Goal: Information Seeking & Learning: Understand process/instructions

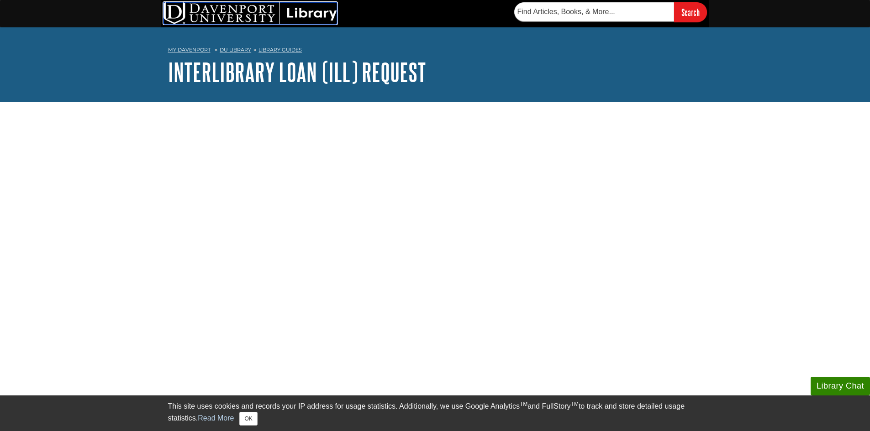
click at [195, 15] on img at bounding box center [250, 13] width 174 height 22
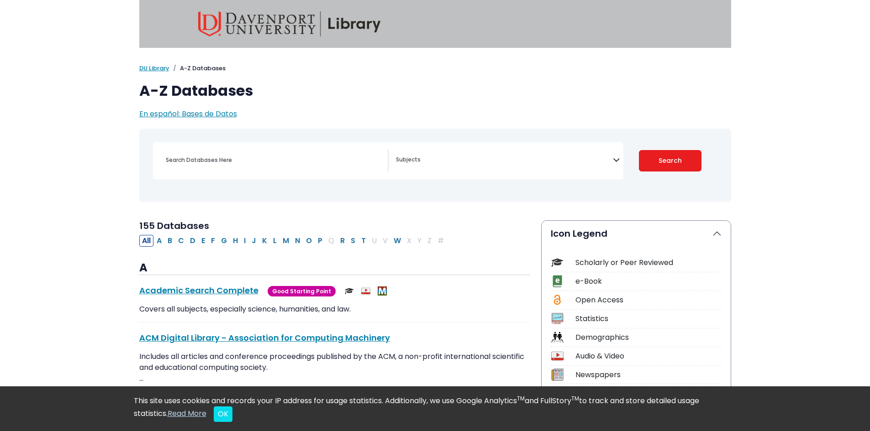
click at [464, 148] on div "Coronavirus Guide Accounting, Finance & Economics (ACCT, FINC & ECON) Advertisi…" at bounding box center [388, 160] width 470 height 37
click at [476, 168] on span "Search filters" at bounding box center [504, 160] width 217 height 23
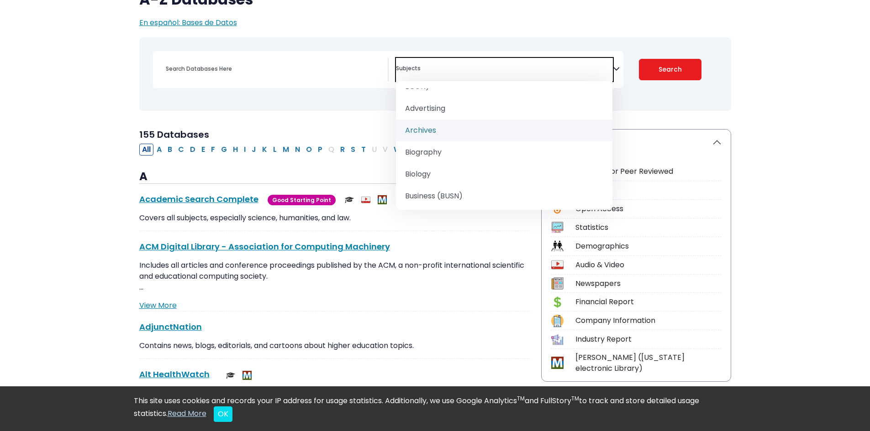
scroll to position [137, 0]
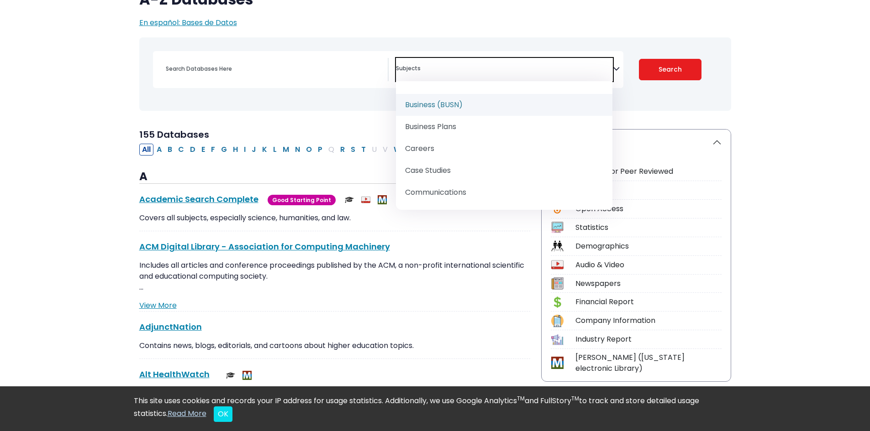
select select "219040"
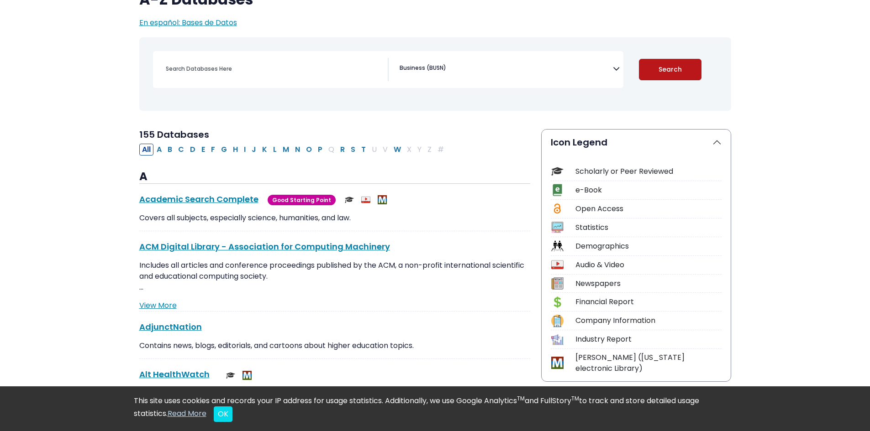
click at [691, 70] on button "Search" at bounding box center [670, 69] width 63 height 21
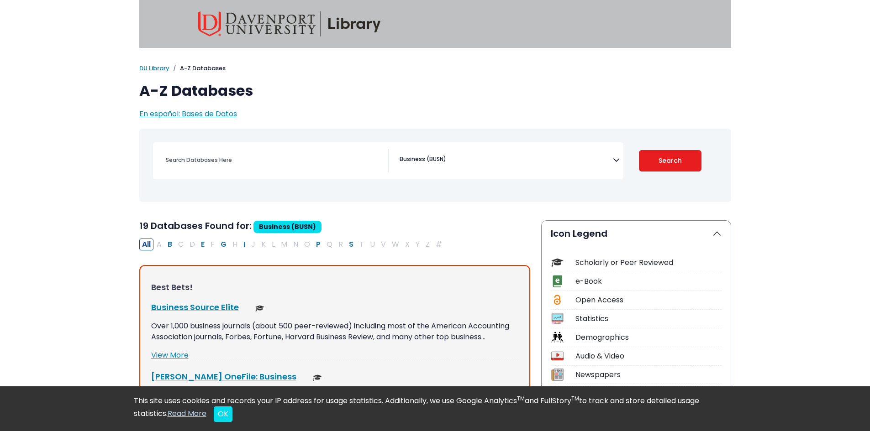
scroll to position [91, 0]
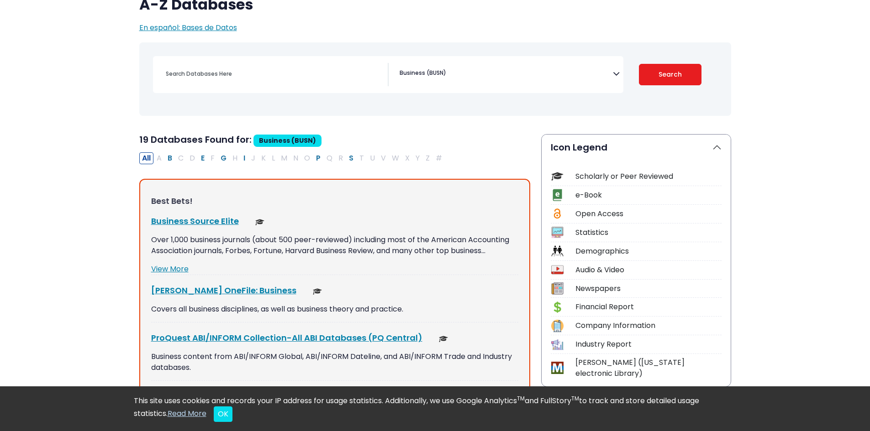
select select "Database Subject Filter"
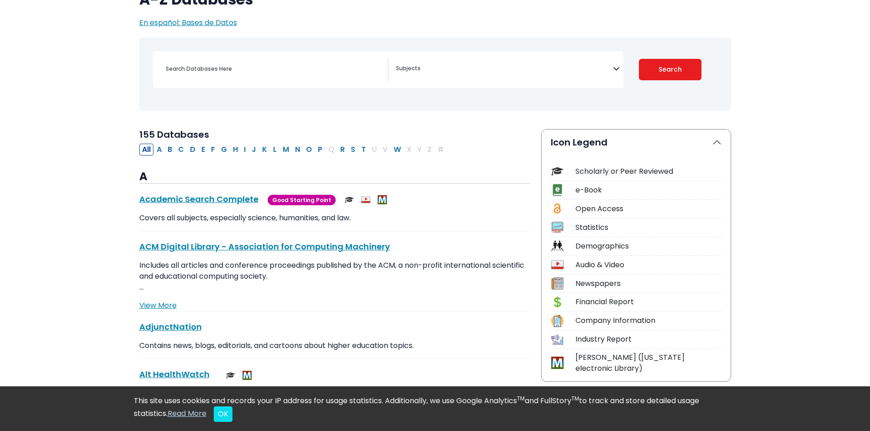
scroll to position [0, 0]
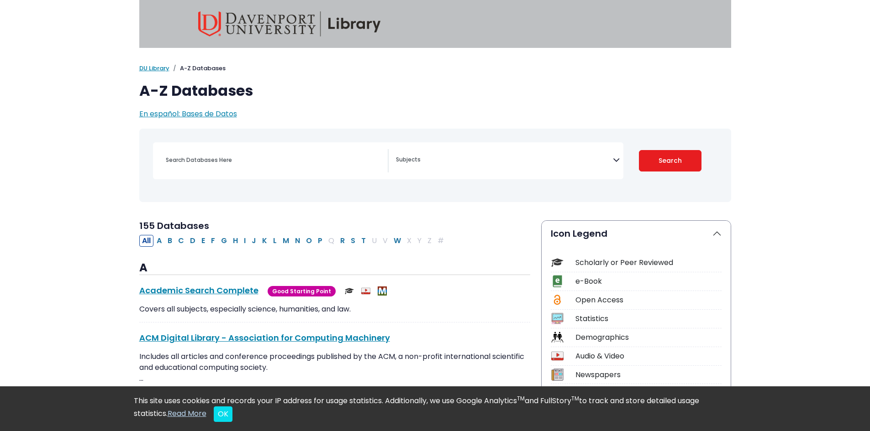
click at [220, 24] on img at bounding box center [289, 23] width 183 height 25
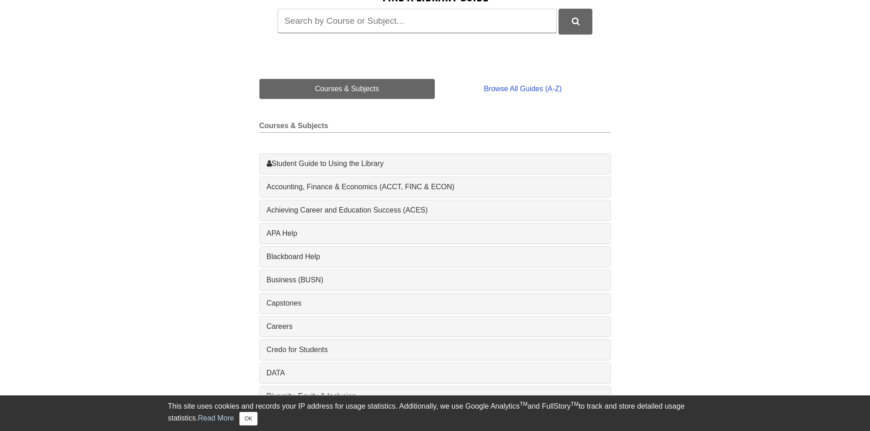
scroll to position [183, 0]
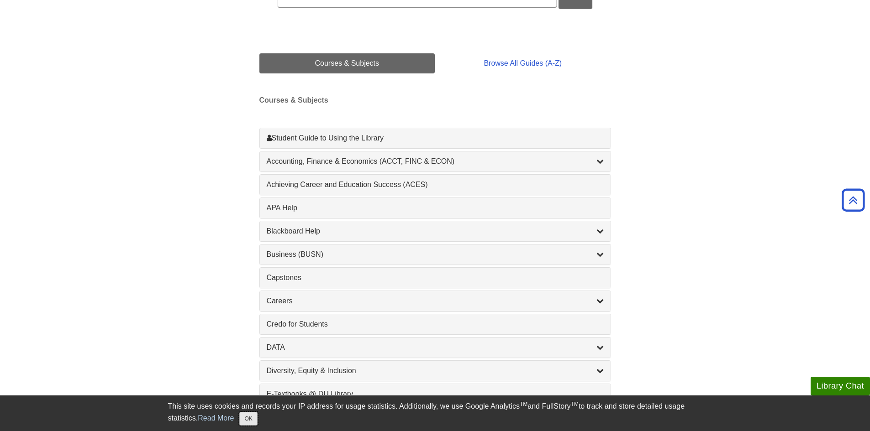
click at [252, 423] on button "OK" at bounding box center [248, 419] width 18 height 14
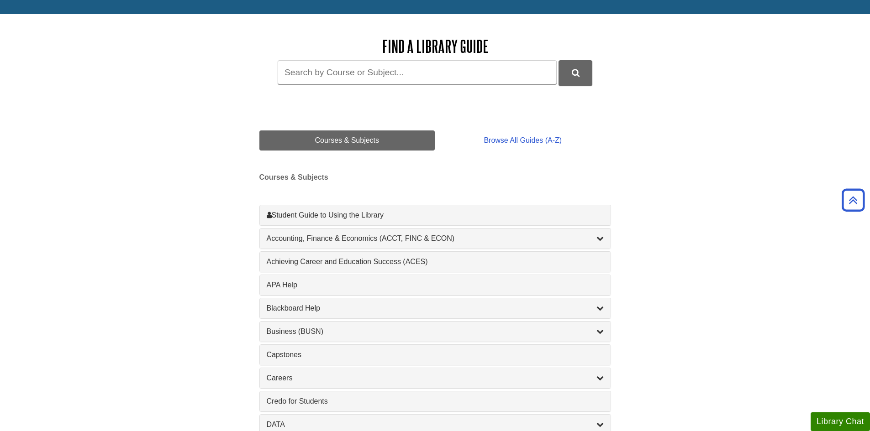
scroll to position [91, 0]
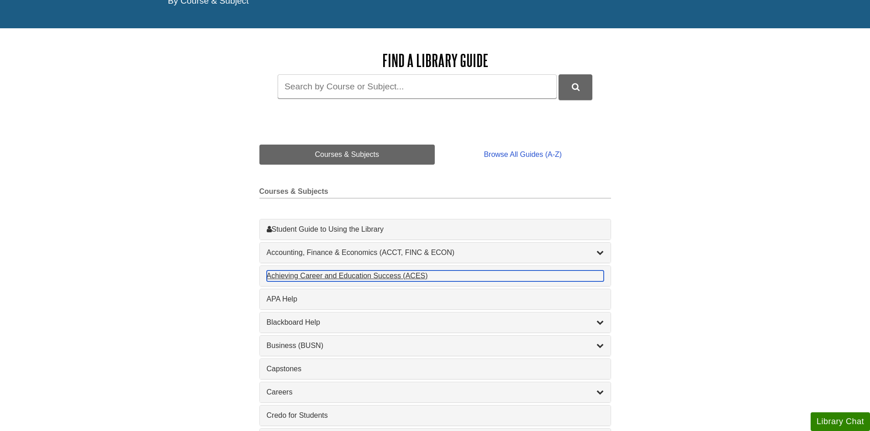
click at [375, 276] on div "Achieving Career and Education Success (ACES) , 1 guides" at bounding box center [435, 276] width 337 height 11
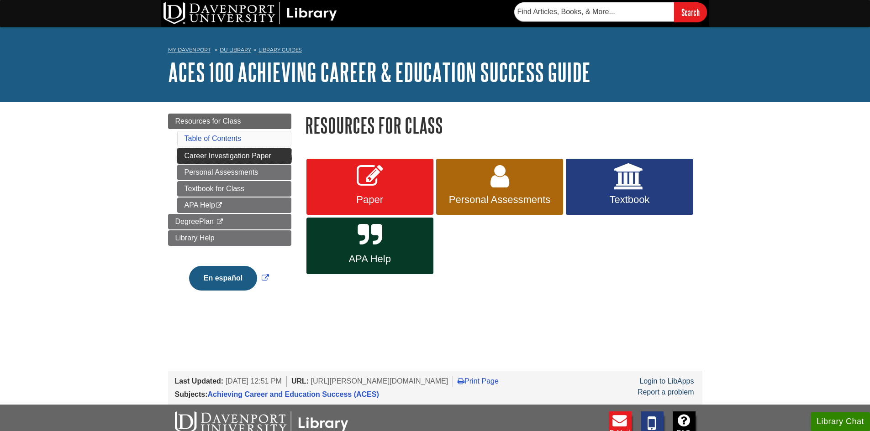
click at [224, 155] on link "Career Investigation Paper" at bounding box center [234, 156] width 114 height 16
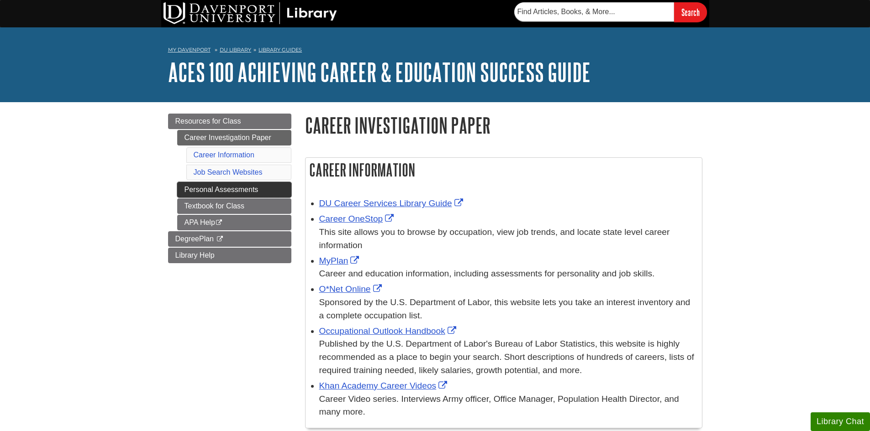
click at [208, 191] on link "Personal Assessments" at bounding box center [234, 190] width 114 height 16
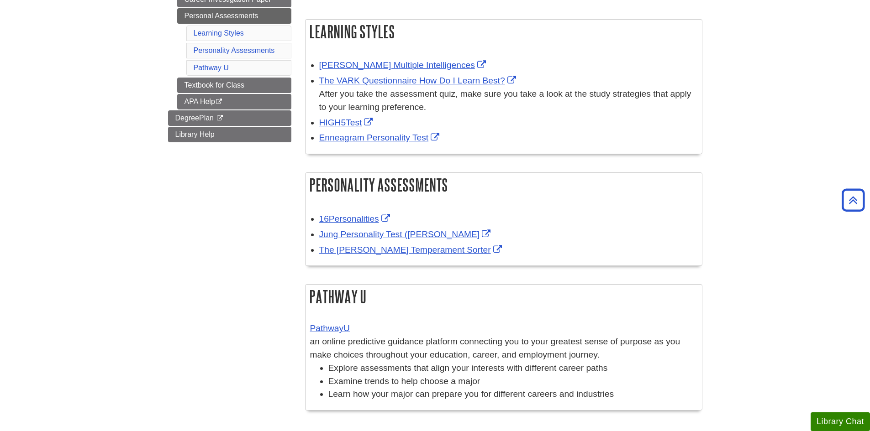
scroll to position [137, 0]
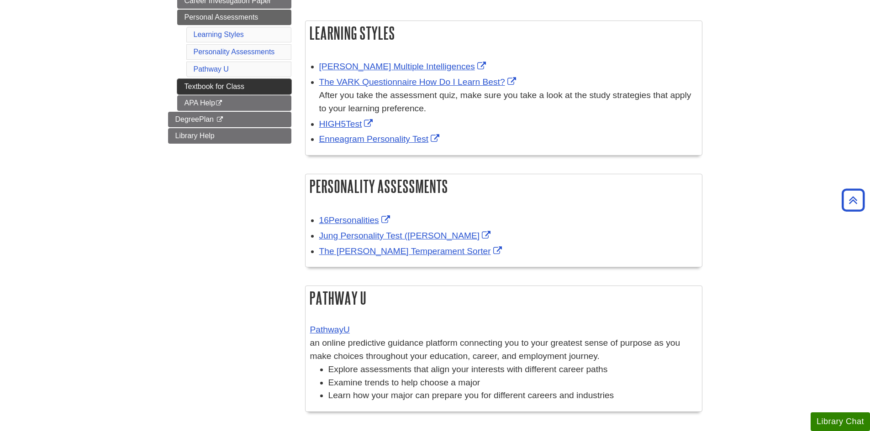
click at [242, 81] on link "Textbook for Class" at bounding box center [234, 87] width 114 height 16
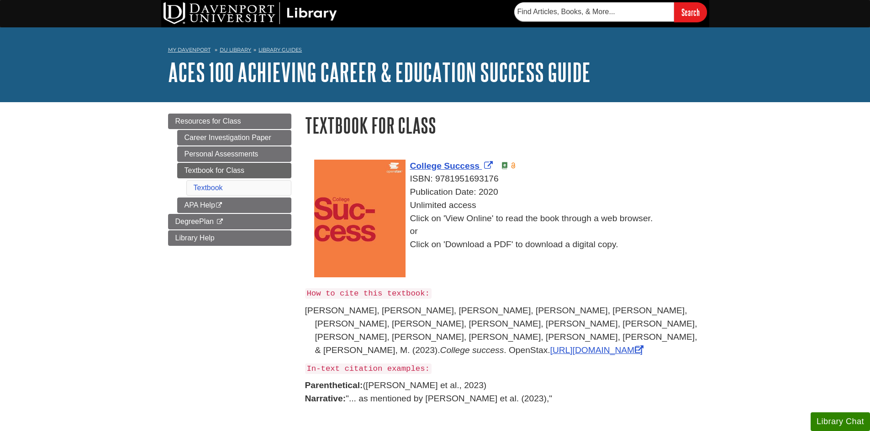
scroll to position [46, 0]
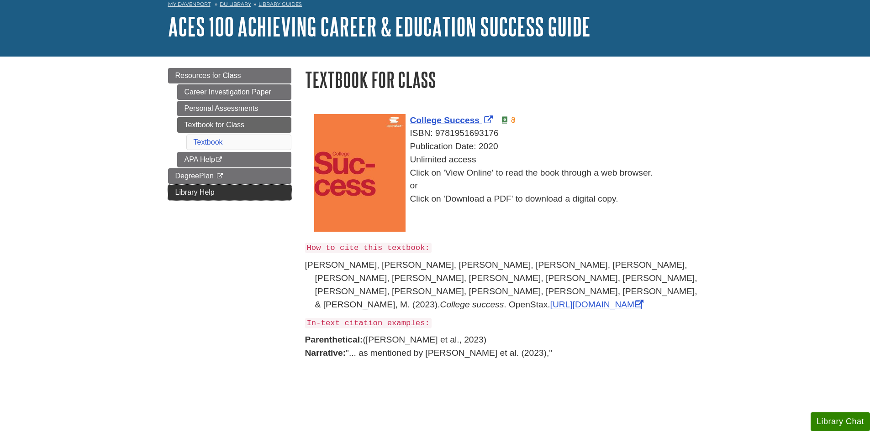
click at [261, 196] on link "Library Help" at bounding box center [229, 193] width 123 height 16
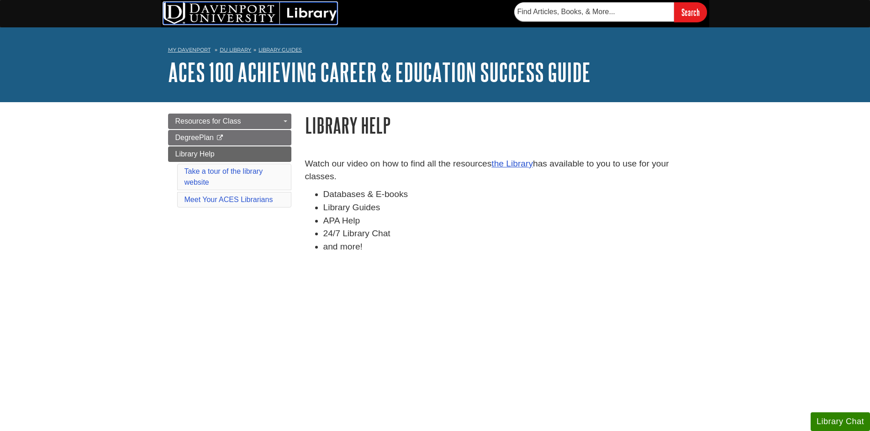
click at [263, 8] on img at bounding box center [250, 13] width 174 height 22
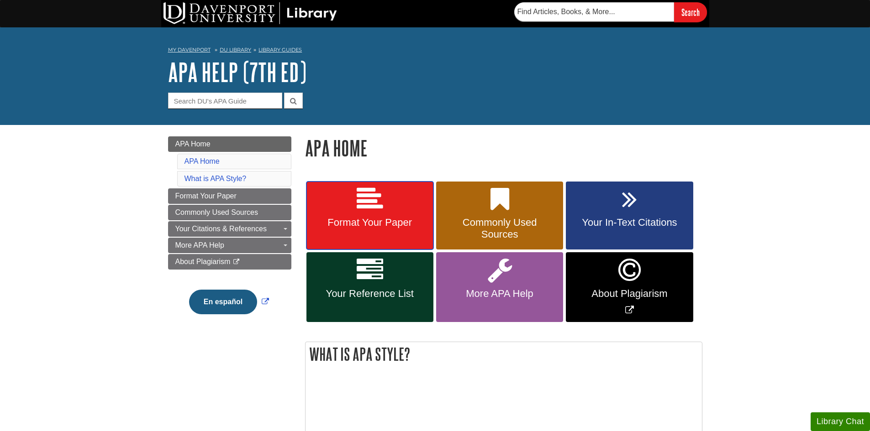
click at [397, 224] on span "Format Your Paper" at bounding box center [369, 223] width 113 height 12
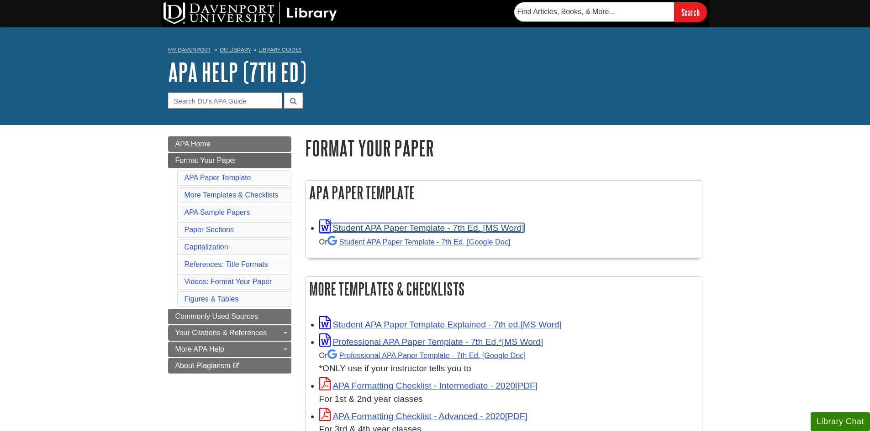
click at [469, 230] on link "Student APA Paper Template - 7th Ed. [MS Word]" at bounding box center [421, 228] width 205 height 10
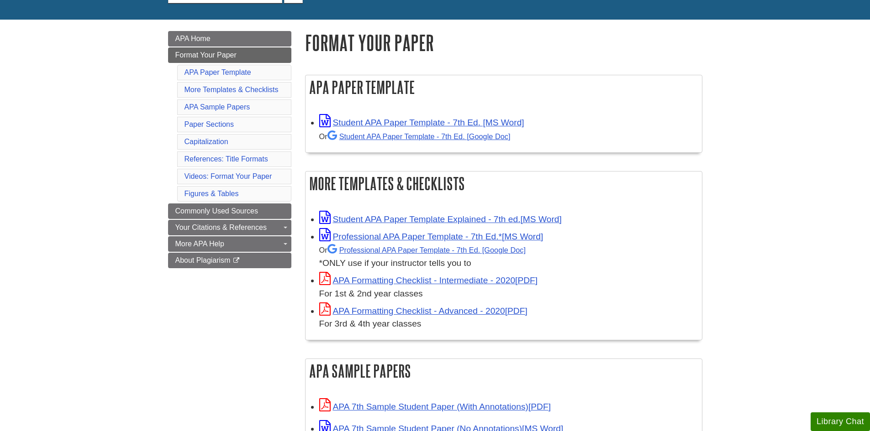
scroll to position [137, 0]
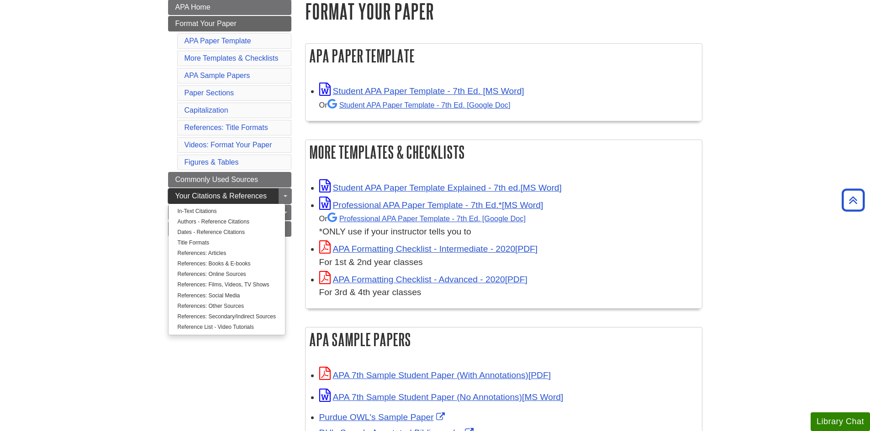
click at [220, 200] on link "Your Citations & References" at bounding box center [229, 197] width 123 height 16
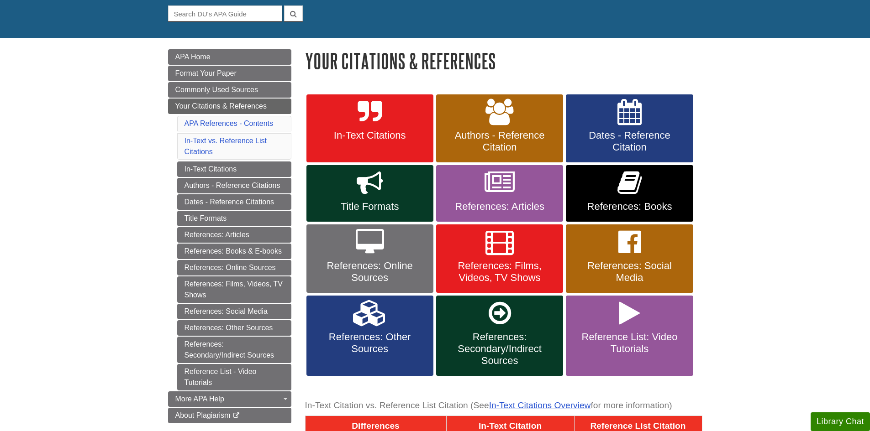
scroll to position [91, 0]
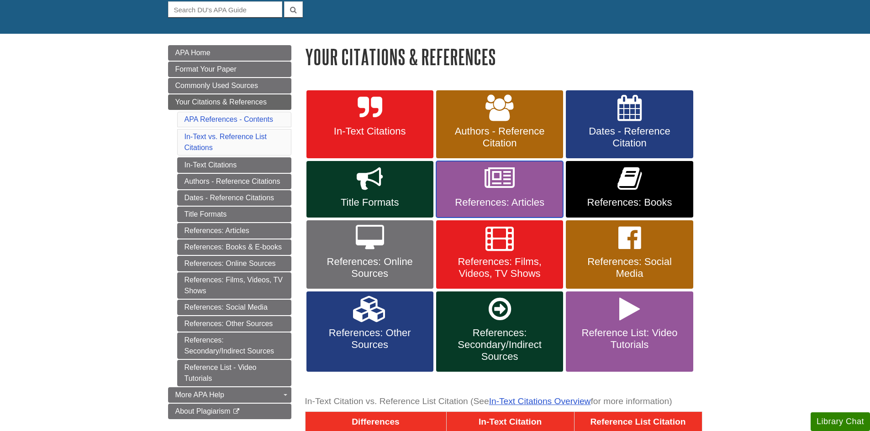
click at [535, 182] on link "References: Articles" at bounding box center [499, 189] width 127 height 57
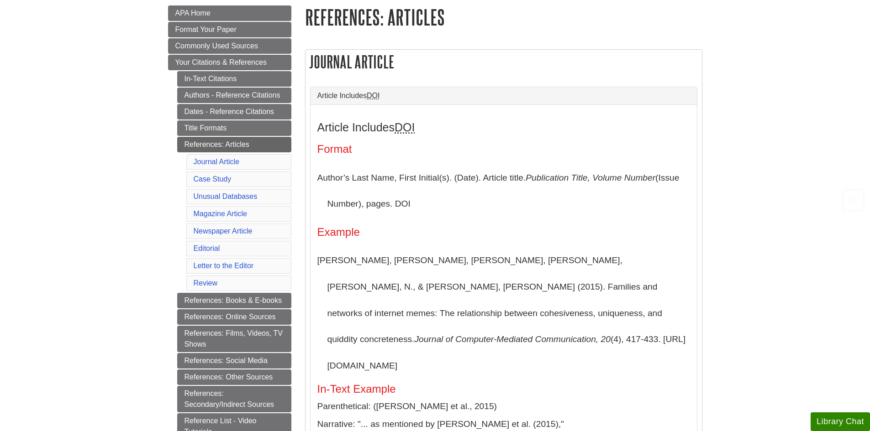
scroll to position [137, 0]
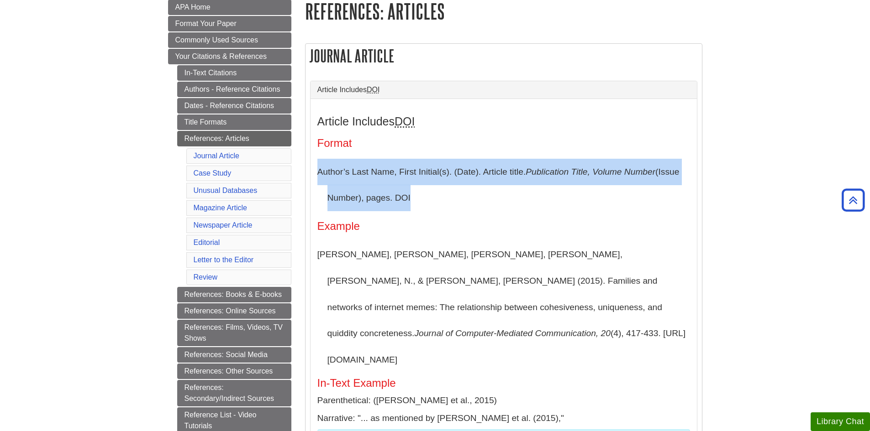
drag, startPoint x: 319, startPoint y: 172, endPoint x: 449, endPoint y: 206, distance: 135.0
click at [449, 206] on p "Author’s Last Name, First Initial(s). (Date). Article title. Publication Title,…" at bounding box center [503, 185] width 373 height 53
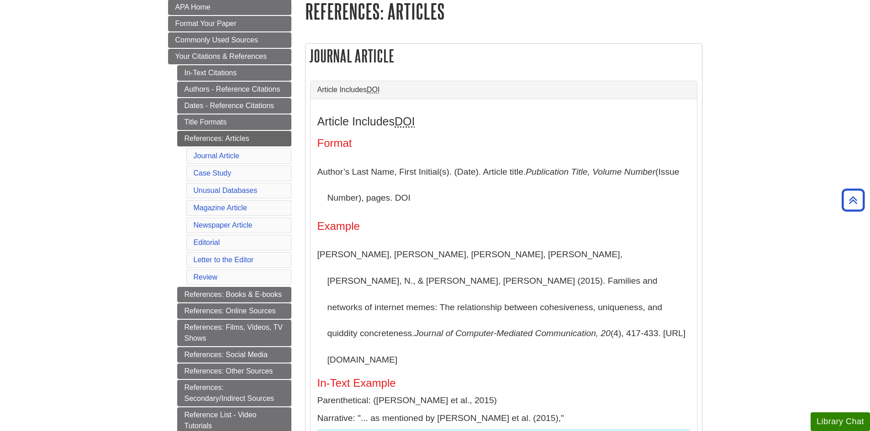
click at [366, 263] on p "Segev, E., Nissenbaum, A., Stolero, N., & Shifman, L. (2015). Families and netw…" at bounding box center [503, 307] width 373 height 131
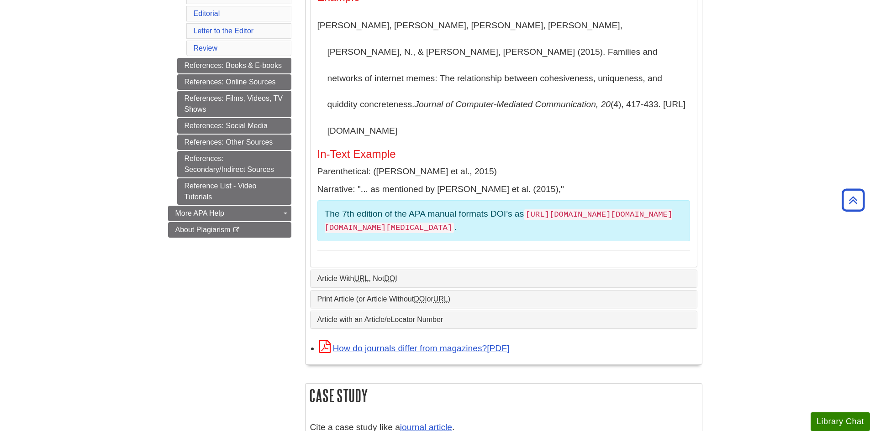
scroll to position [183, 0]
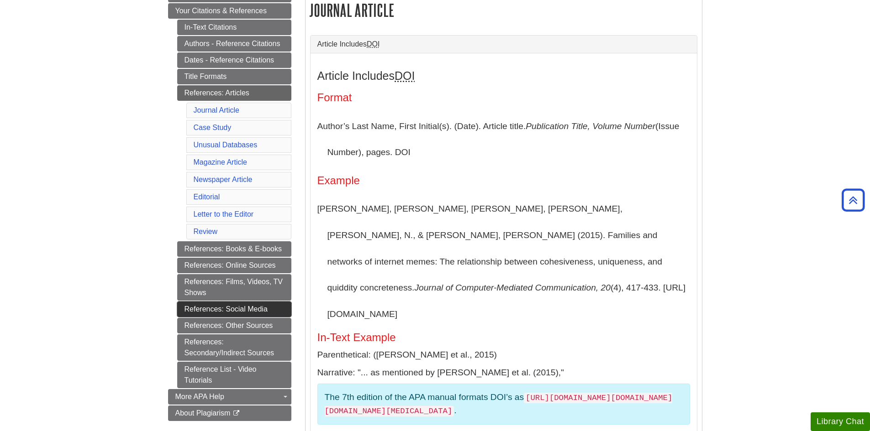
click at [205, 316] on link "References: Social Media" at bounding box center [234, 310] width 114 height 16
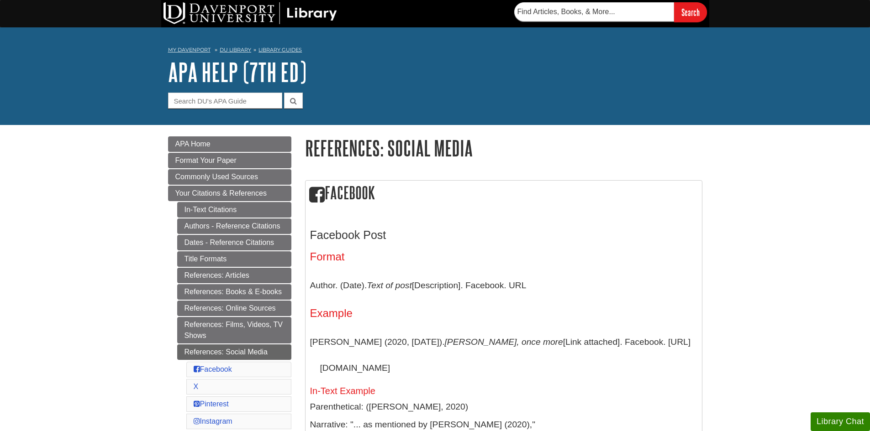
click at [609, 205] on h2 "Facebook" at bounding box center [503, 194] width 396 height 26
click at [234, 8] on img at bounding box center [250, 13] width 174 height 22
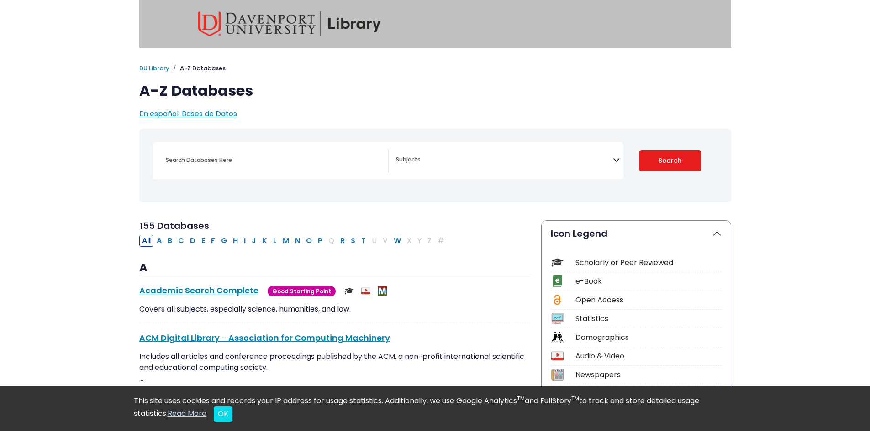
select select "Database Subject Filter"
click at [283, 12] on img at bounding box center [289, 23] width 183 height 25
